Goal: Navigation & Orientation: Find specific page/section

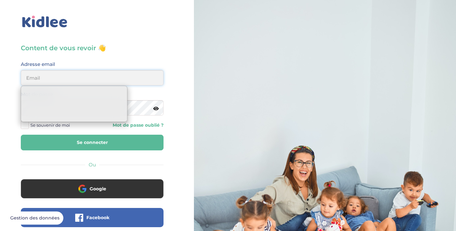
type input "nehemie.a.moukaga@gmail.com"
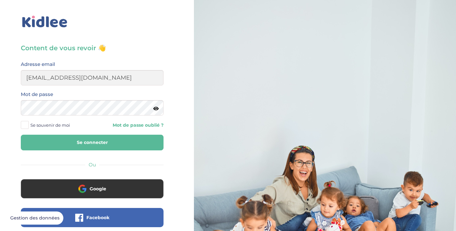
click at [109, 141] on button "Se connecter" at bounding box center [92, 143] width 143 height 16
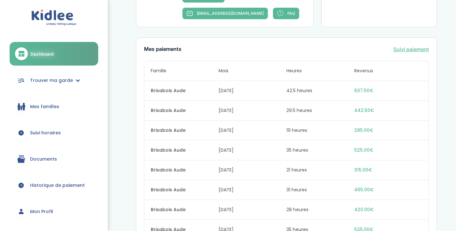
click at [59, 105] on link "Mes familles" at bounding box center [54, 106] width 89 height 23
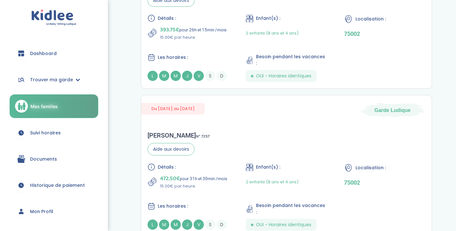
scroll to position [125, 0]
